Goal: Navigation & Orientation: Find specific page/section

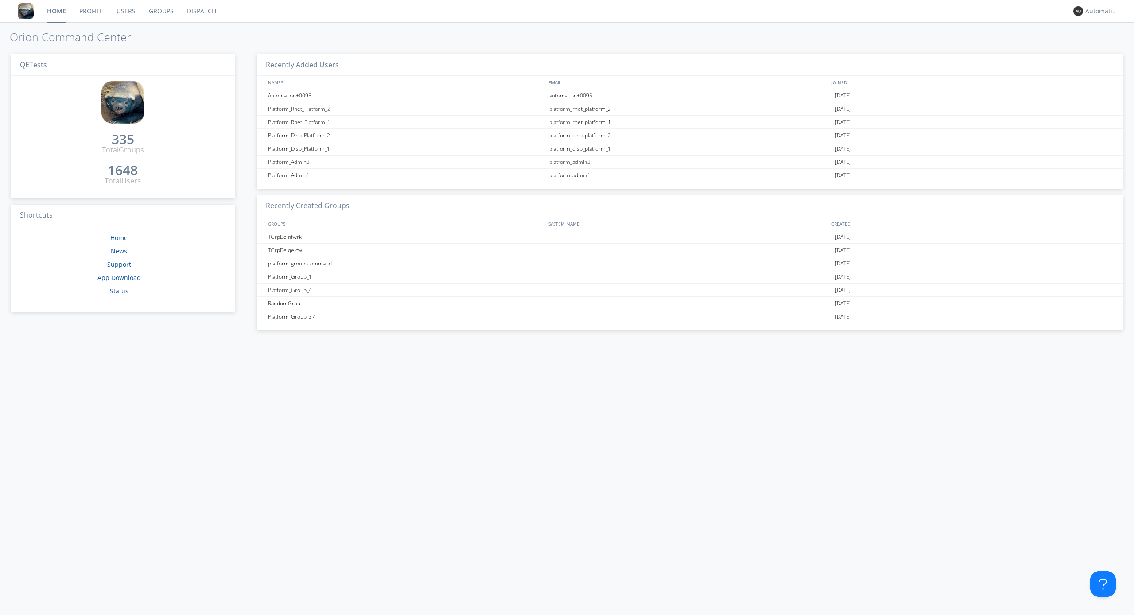
click at [201, 11] on link "Dispatch" at bounding box center [201, 11] width 43 height 22
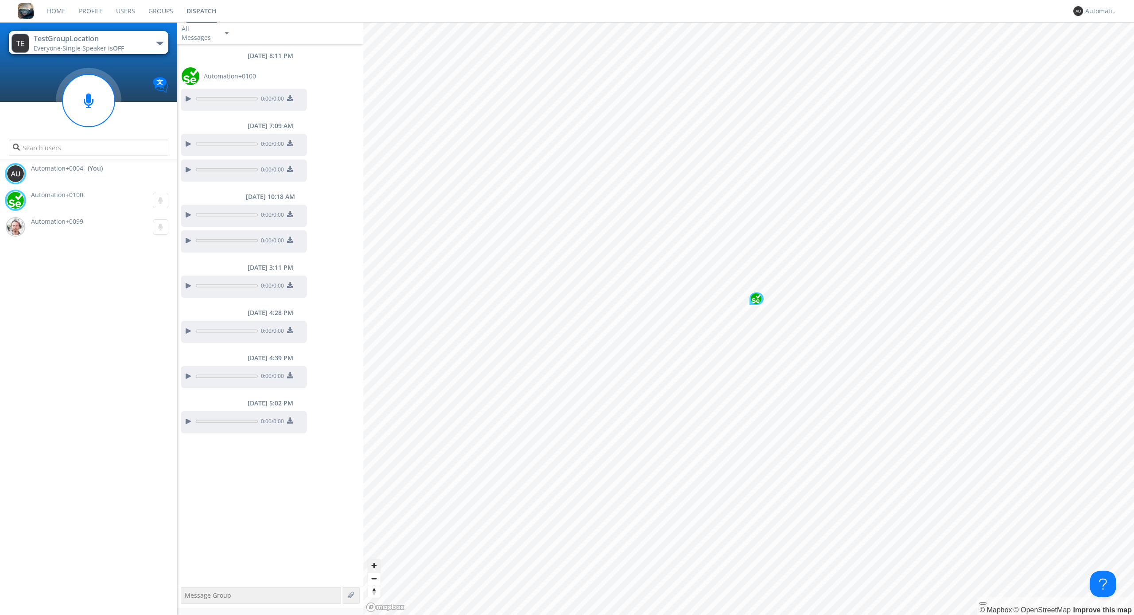
click at [374, 565] on span "Zoom in" at bounding box center [374, 565] width 13 height 13
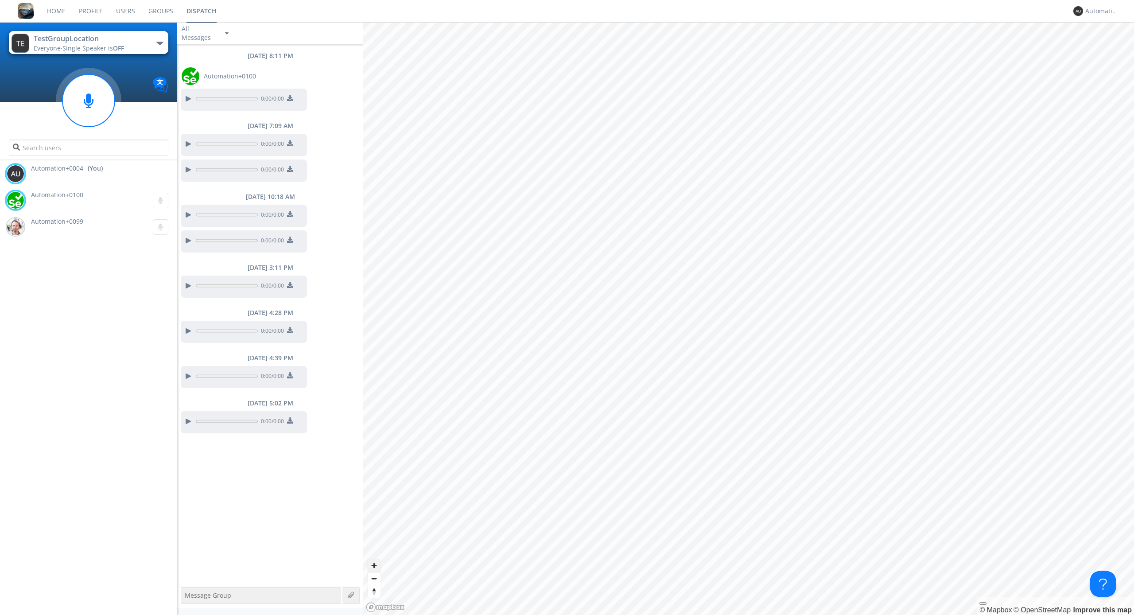
click at [374, 578] on span "Zoom out" at bounding box center [374, 579] width 13 height 12
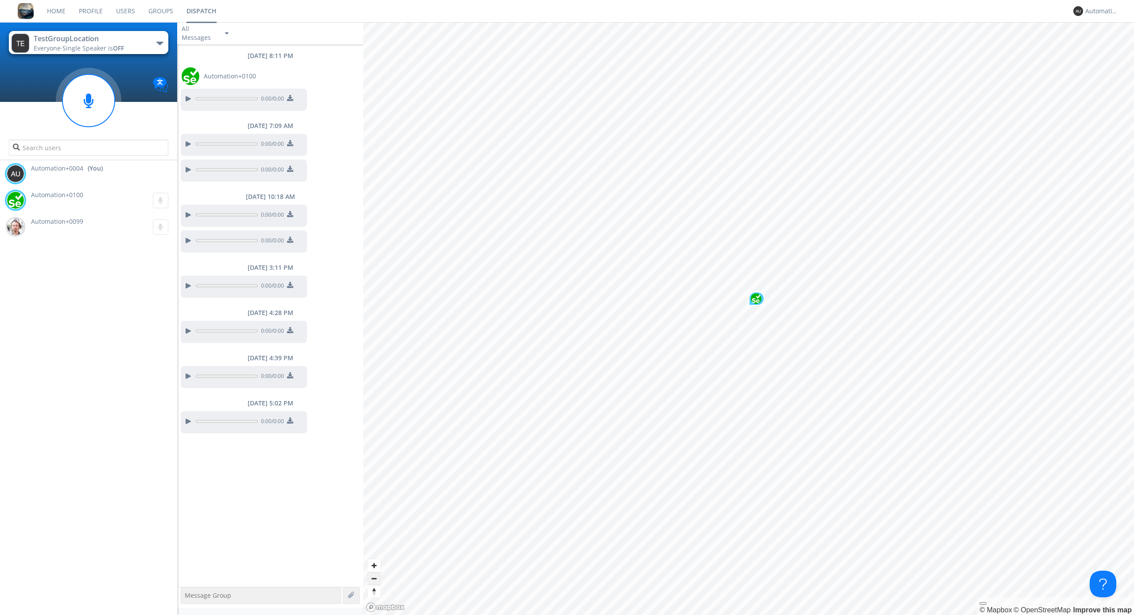
click at [374, 578] on span "Zoom out" at bounding box center [374, 579] width 13 height 12
